Goal: Information Seeking & Learning: Learn about a topic

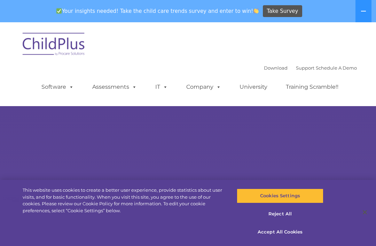
select select "MEDIUM"
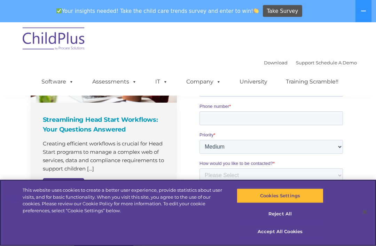
scroll to position [604, 0]
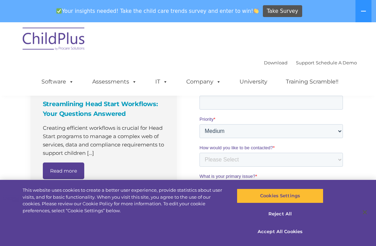
click at [358, 13] on button at bounding box center [364, 11] width 16 height 22
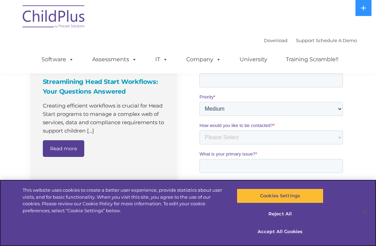
click at [291, 204] on button "Cookies Settings" at bounding box center [280, 196] width 86 height 15
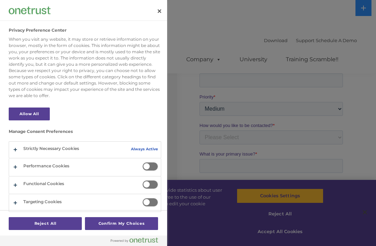
click at [309, 152] on div at bounding box center [188, 123] width 376 height 246
click at [325, 137] on div at bounding box center [188, 123] width 376 height 246
click at [165, 5] on button "Close" at bounding box center [159, 10] width 15 height 15
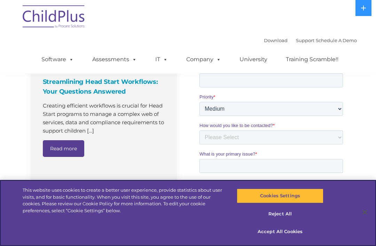
click at [281, 239] on button "Accept All Cookies" at bounding box center [280, 232] width 86 height 15
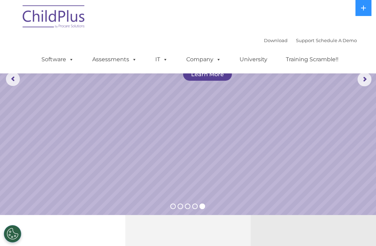
scroll to position [0, 0]
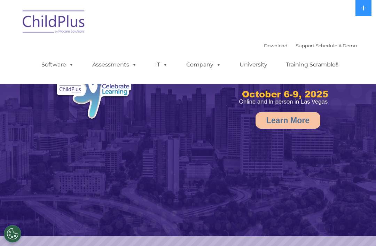
select select "MEDIUM"
click at [66, 23] on img at bounding box center [54, 23] width 70 height 35
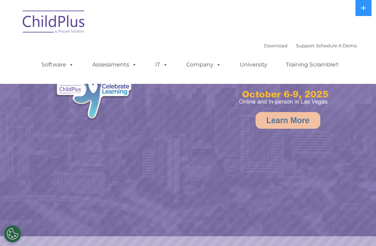
select select "MEDIUM"
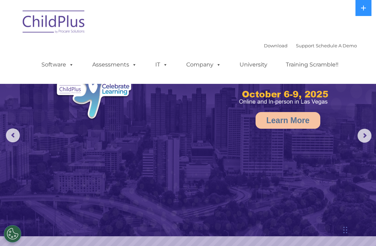
click at [356, 138] on img at bounding box center [188, 118] width 376 height 237
click at [362, 135] on rs-arrow at bounding box center [365, 136] width 14 height 14
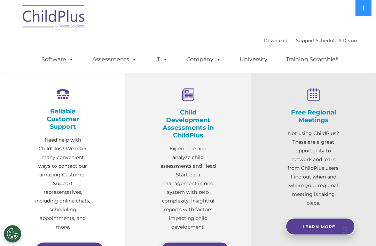
scroll to position [225, 0]
click at [196, 191] on p "Experience and analyze child assessments and Head Start data management in one …" at bounding box center [188, 188] width 56 height 87
click at [199, 96] on icon at bounding box center [188, 95] width 56 height 13
click at [116, 60] on link "Assessments" at bounding box center [114, 60] width 59 height 14
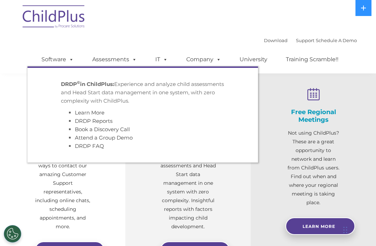
click at [119, 56] on link "Assessments" at bounding box center [114, 60] width 59 height 14
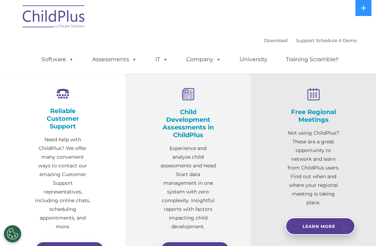
click at [66, 33] on img at bounding box center [54, 17] width 70 height 35
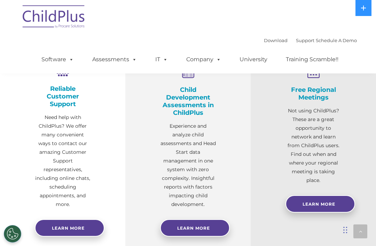
click at [74, 59] on span at bounding box center [70, 59] width 8 height 7
